Goal: Communication & Community: Answer question/provide support

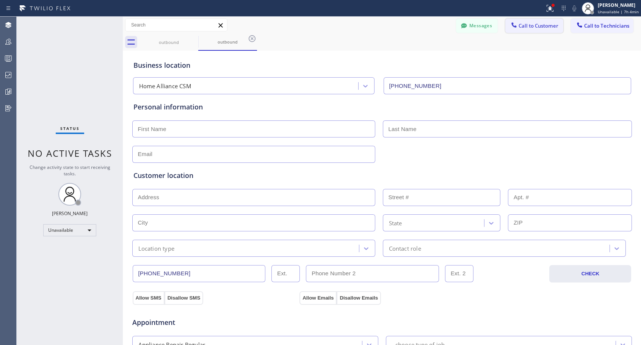
click at [518, 28] on span "Call to Customer" at bounding box center [538, 25] width 40 height 7
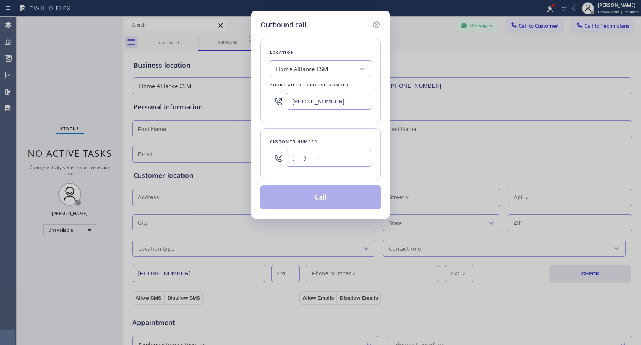
click at [322, 158] on input "(___) ___-____" at bounding box center [328, 158] width 84 height 17
paste input "786) 222-5551"
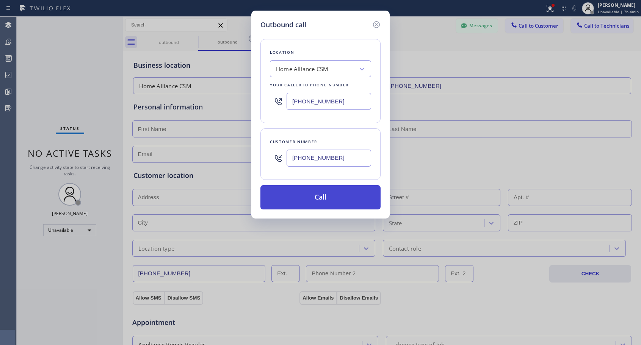
type input "[PHONE_NUMBER]"
click at [322, 202] on button "Call" at bounding box center [320, 197] width 120 height 24
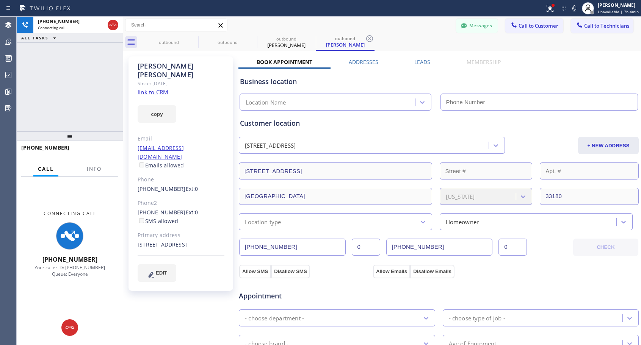
type input "[PHONE_NUMBER]"
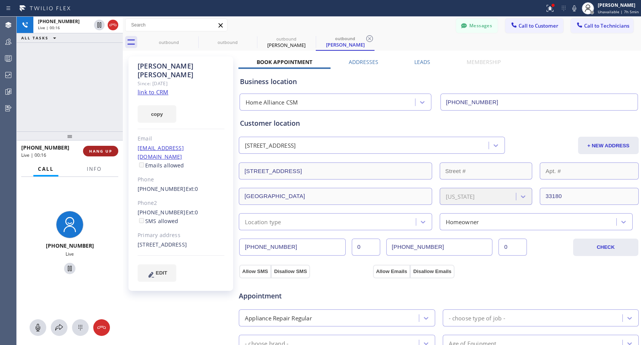
click at [103, 149] on span "HANG UP" at bounding box center [100, 151] width 23 height 5
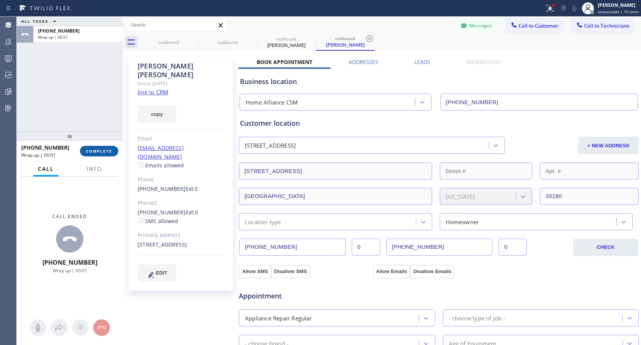
click at [104, 150] on span "COMPLETE" at bounding box center [99, 151] width 26 height 5
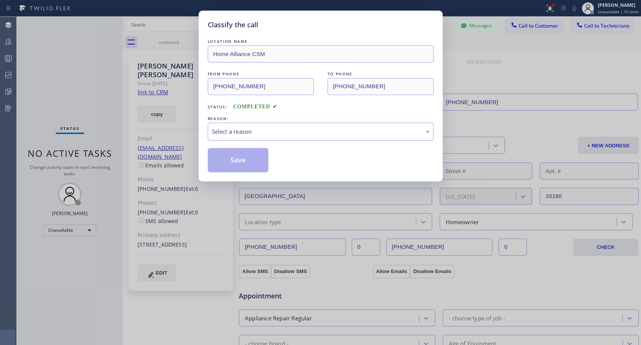
click at [282, 128] on div "Select a reason" at bounding box center [320, 131] width 217 height 9
click at [246, 163] on button "Save" at bounding box center [238, 160] width 61 height 24
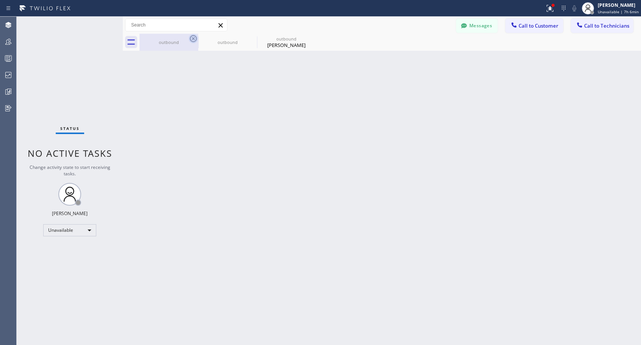
click at [192, 41] on icon at bounding box center [193, 38] width 9 height 9
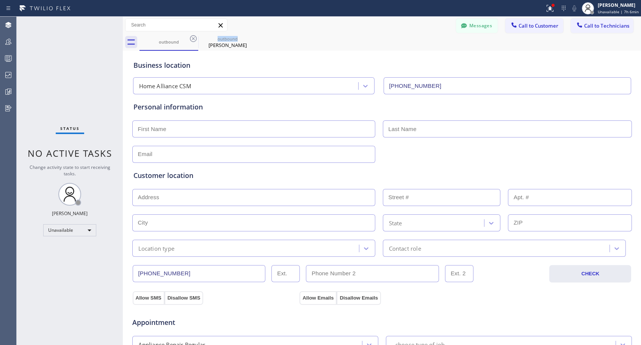
click at [192, 41] on icon at bounding box center [193, 38] width 9 height 9
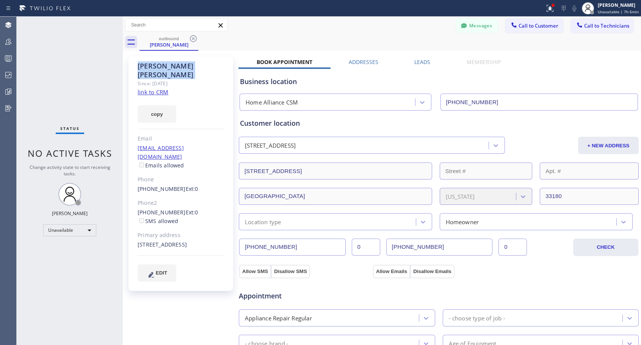
click at [192, 41] on icon at bounding box center [193, 38] width 9 height 9
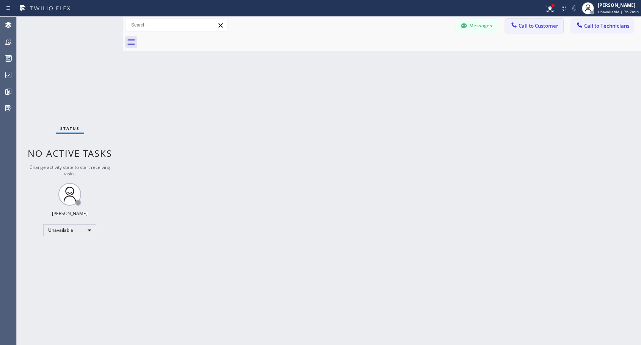
click at [519, 28] on span "Call to Customer" at bounding box center [538, 25] width 40 height 7
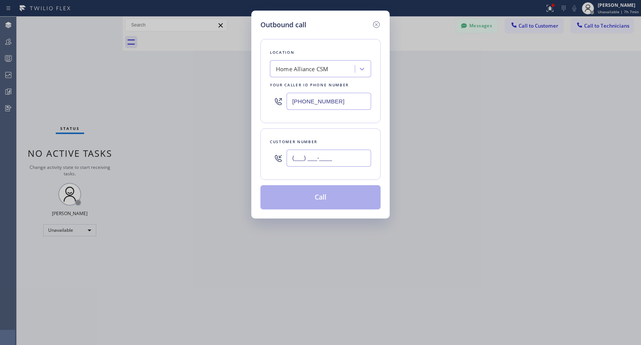
click at [330, 156] on input "(___) ___-____" at bounding box center [328, 158] width 84 height 17
paste input "704) 607-6511"
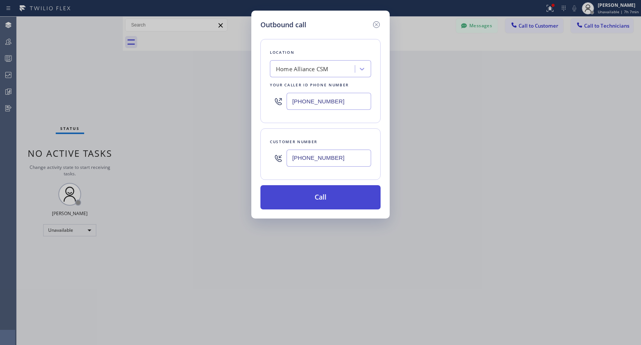
type input "[PHONE_NUMBER]"
click at [327, 198] on button "Call" at bounding box center [320, 197] width 120 height 24
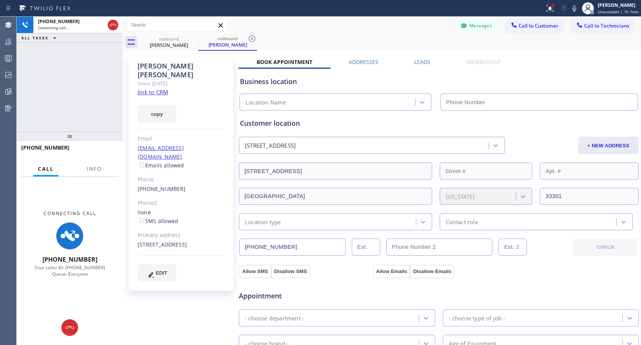
type input "[PHONE_NUMBER]"
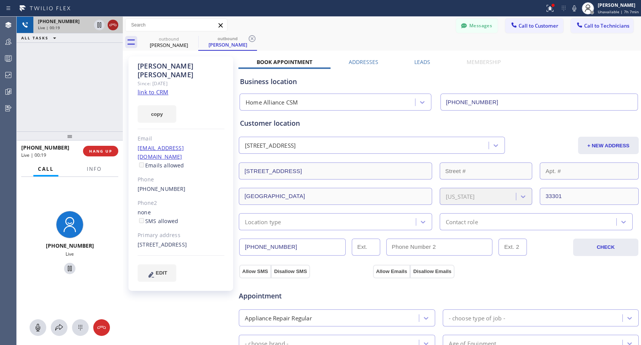
click at [114, 26] on icon at bounding box center [112, 24] width 9 height 9
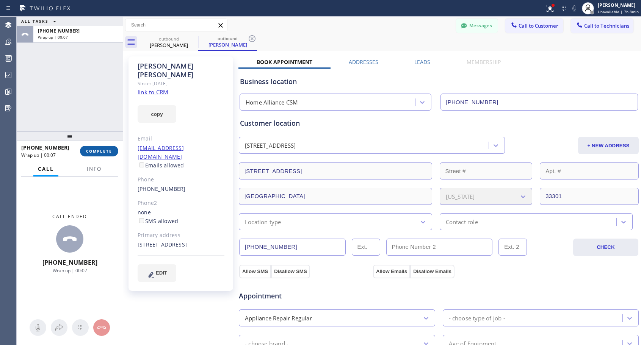
click at [103, 150] on span "COMPLETE" at bounding box center [99, 151] width 26 height 5
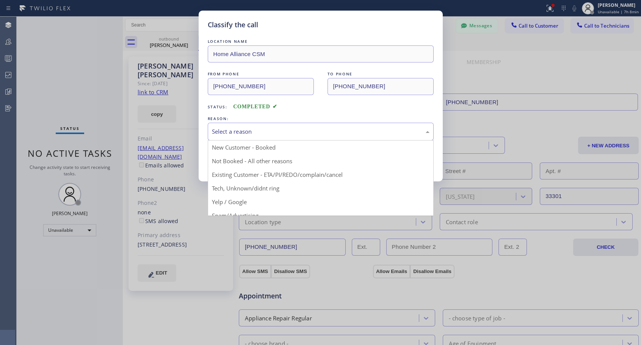
click at [255, 127] on div "Select a reason" at bounding box center [320, 131] width 217 height 9
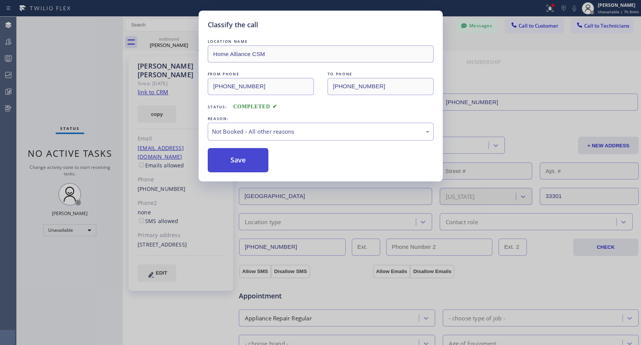
click at [237, 154] on button "Save" at bounding box center [238, 160] width 61 height 24
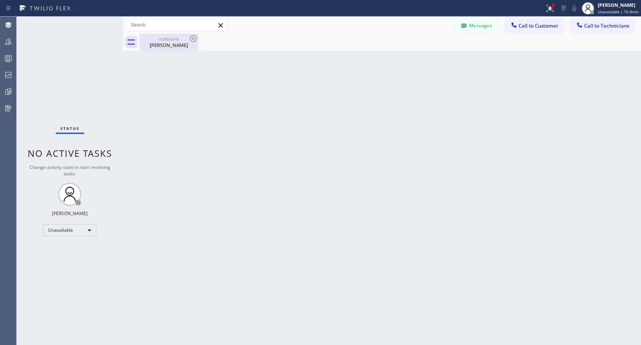
click at [166, 42] on div "[PERSON_NAME]" at bounding box center [168, 45] width 57 height 7
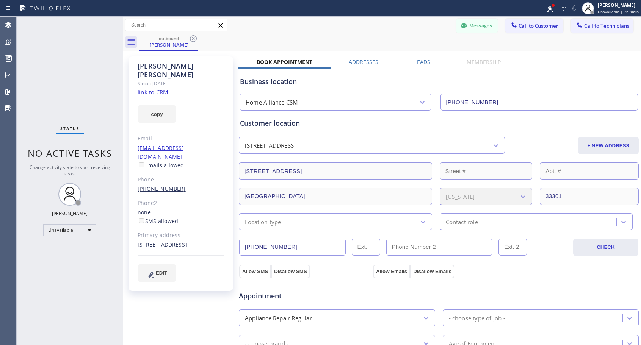
click at [163, 185] on link "[PHONE_NUMBER]" at bounding box center [162, 188] width 48 height 7
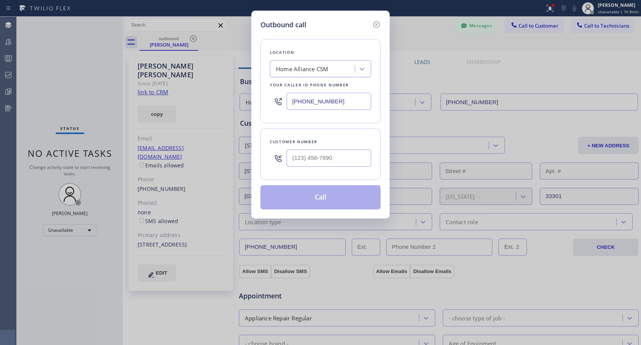
type input "[PHONE_NUMBER]"
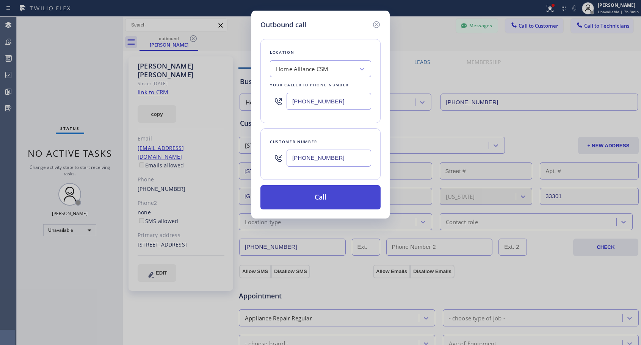
click at [330, 199] on button "Call" at bounding box center [320, 197] width 120 height 24
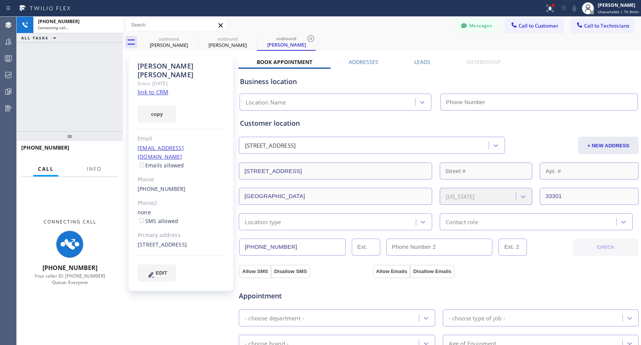
type input "[PHONE_NUMBER]"
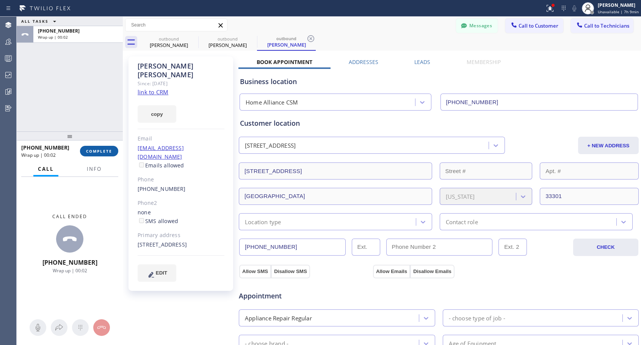
click at [105, 153] on span "COMPLETE" at bounding box center [99, 151] width 26 height 5
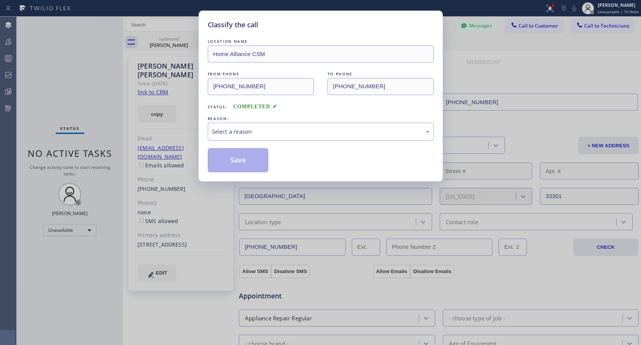
click at [260, 123] on div "Select a reason" at bounding box center [321, 132] width 226 height 18
click at [238, 159] on button "Save" at bounding box center [238, 160] width 61 height 24
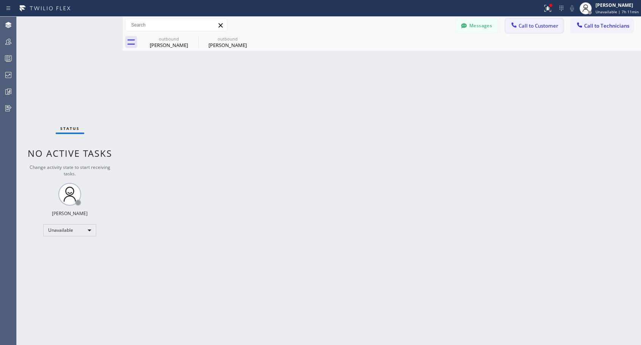
click at [535, 25] on span "Call to Customer" at bounding box center [538, 25] width 40 height 7
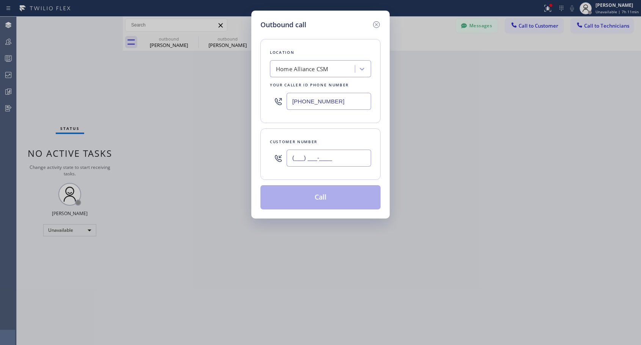
click at [330, 156] on input "(___) ___-____" at bounding box center [328, 158] width 84 height 17
paste input "206) 200-0488"
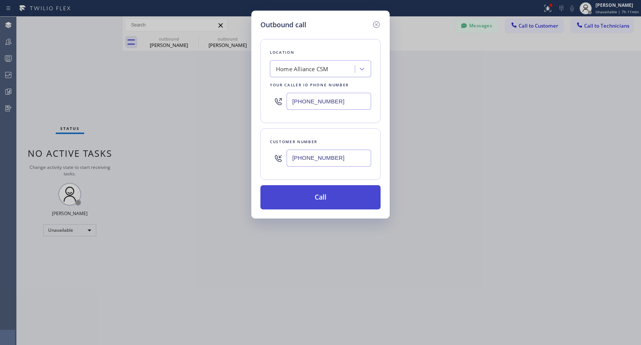
type input "[PHONE_NUMBER]"
click at [336, 200] on button "Call" at bounding box center [320, 197] width 120 height 24
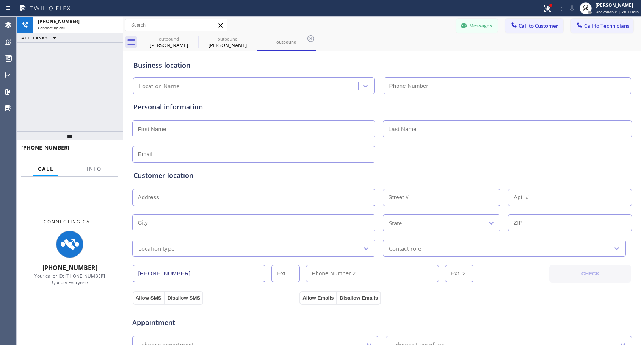
type input "[PHONE_NUMBER]"
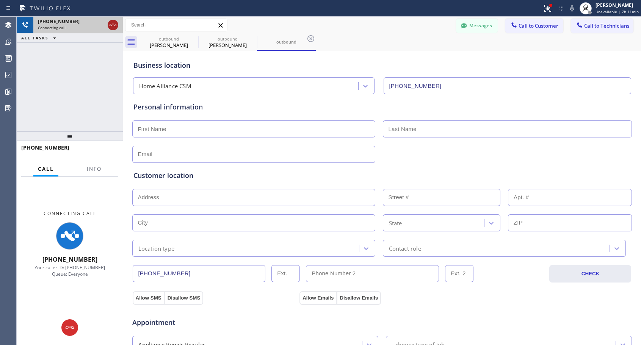
click at [113, 25] on icon at bounding box center [112, 24] width 9 height 9
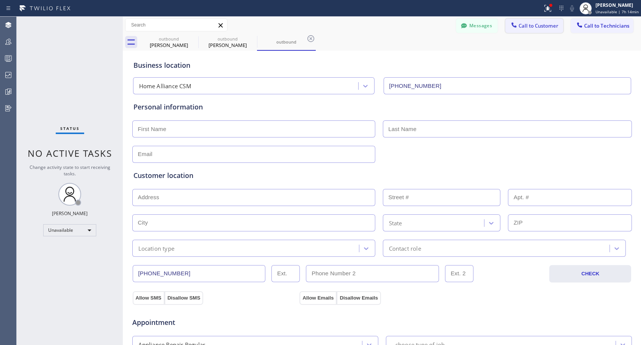
click at [540, 25] on span "Call to Customer" at bounding box center [538, 25] width 40 height 7
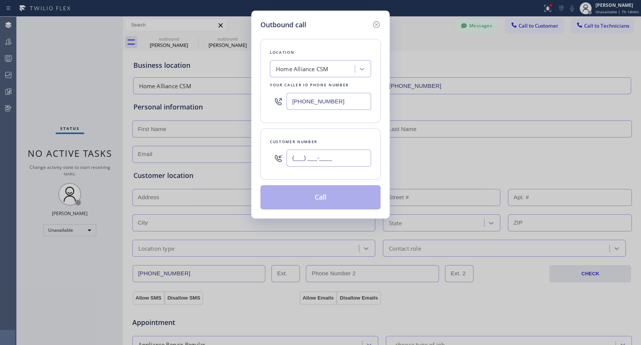
click at [338, 156] on input "(___) ___-____" at bounding box center [328, 158] width 84 height 17
paste input "773) 619-5131"
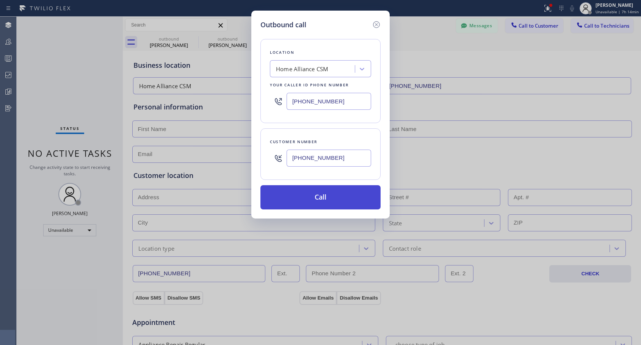
type input "[PHONE_NUMBER]"
click at [325, 195] on button "Call" at bounding box center [320, 197] width 120 height 24
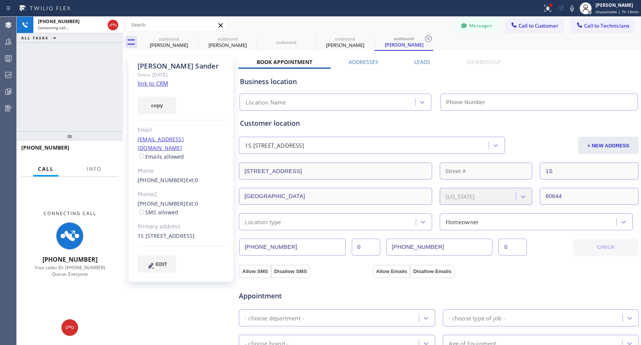
type input "[PHONE_NUMBER]"
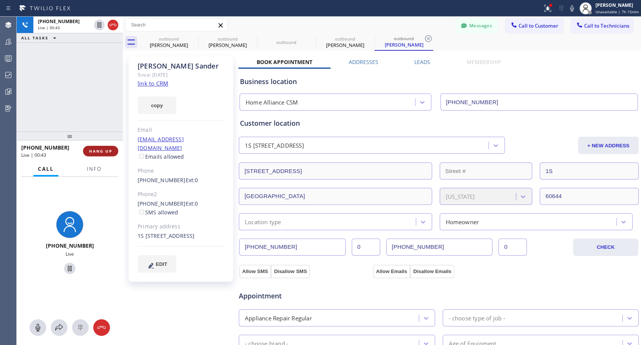
click at [98, 152] on span "HANG UP" at bounding box center [100, 151] width 23 height 5
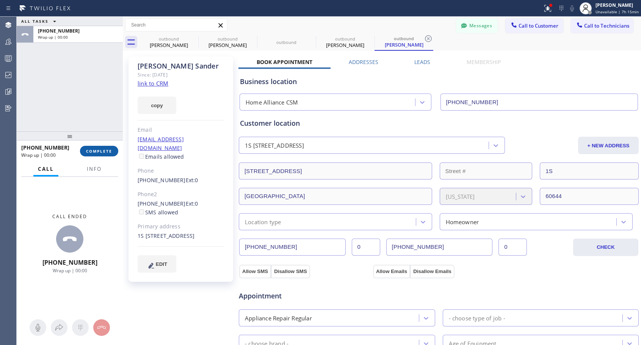
click at [98, 152] on span "COMPLETE" at bounding box center [99, 151] width 26 height 5
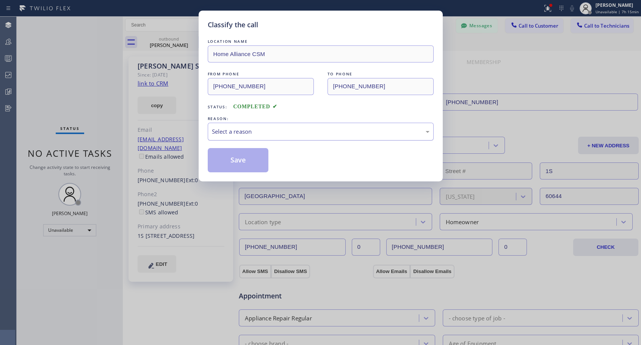
click at [282, 134] on div "Select a reason" at bounding box center [320, 131] width 217 height 9
click at [239, 161] on button "Save" at bounding box center [238, 160] width 61 height 24
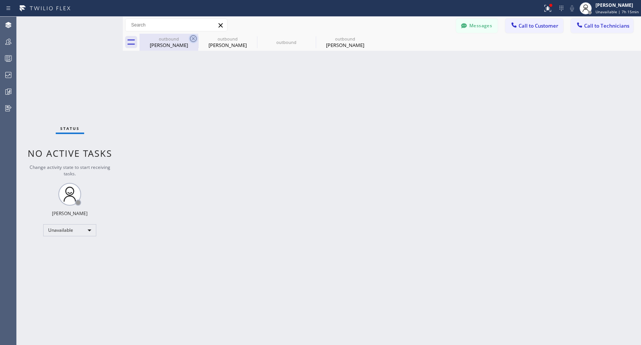
click at [194, 38] on icon at bounding box center [193, 38] width 9 height 9
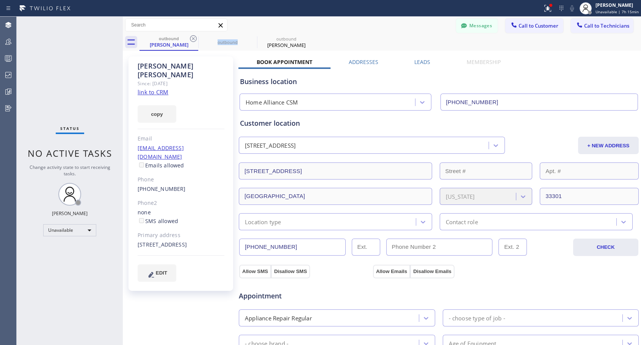
click at [194, 38] on icon at bounding box center [193, 38] width 9 height 9
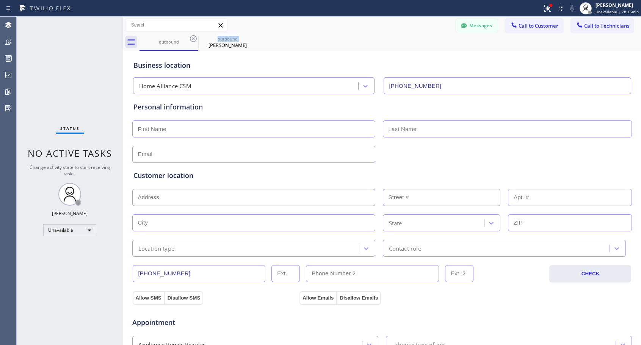
click at [194, 38] on icon at bounding box center [193, 38] width 9 height 9
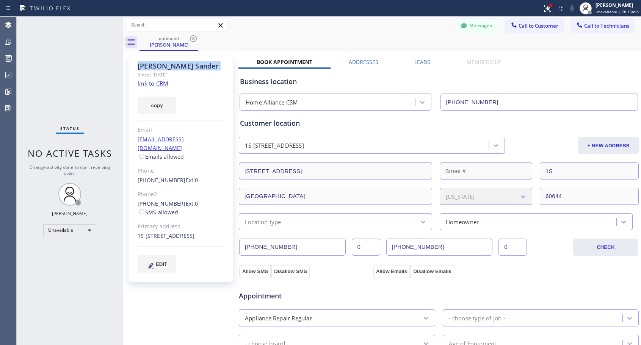
click at [194, 38] on icon at bounding box center [193, 38] width 9 height 9
